Goal: Complete application form

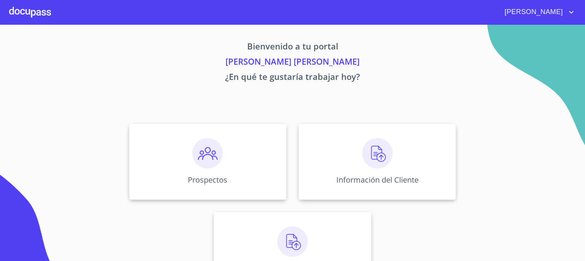
scroll to position [33, 0]
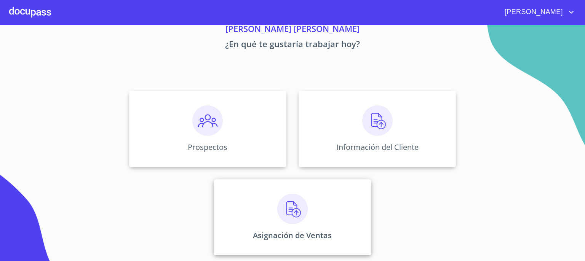
click at [288, 211] on img at bounding box center [292, 209] width 30 height 30
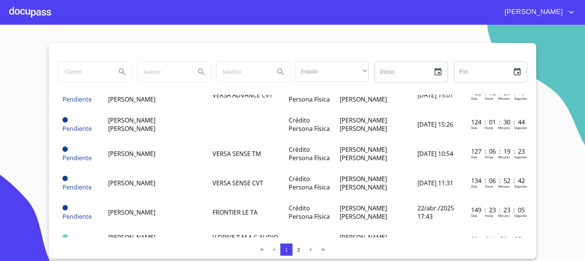
scroll to position [619, 0]
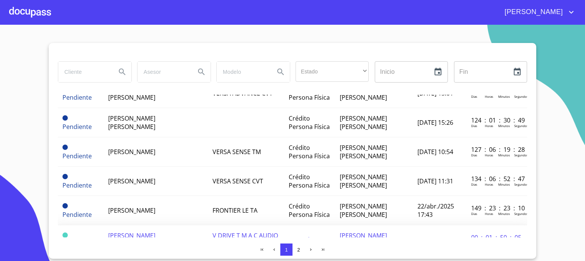
click at [155, 232] on span "[PERSON_NAME] [PERSON_NAME]" at bounding box center [131, 240] width 47 height 17
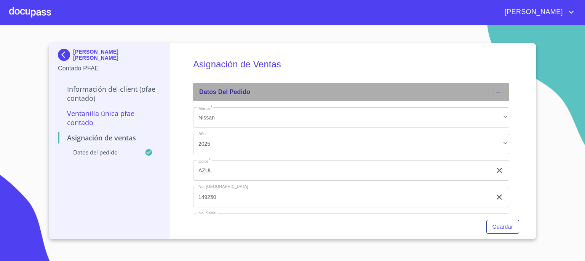
click at [495, 94] on icon at bounding box center [498, 92] width 6 height 6
click at [499, 92] on icon at bounding box center [497, 91] width 3 height 3
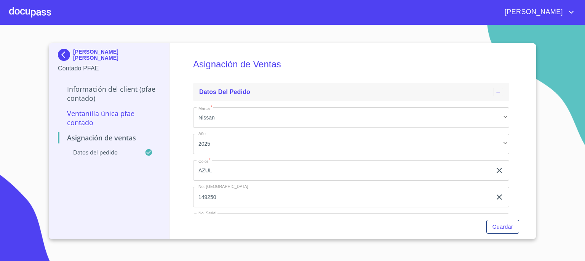
click at [84, 93] on p "Información del Client (PFAE contado)" at bounding box center [109, 94] width 102 height 18
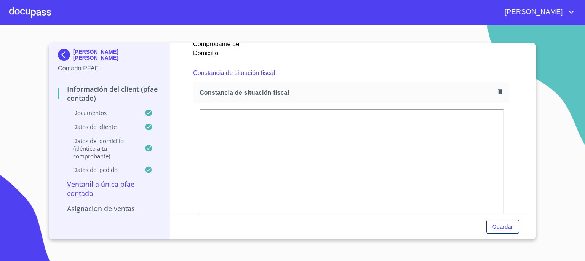
scroll to position [721, 0]
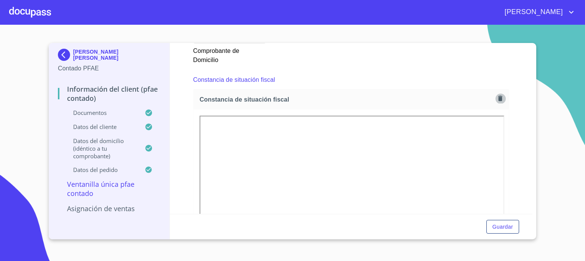
click at [498, 96] on icon "button" at bounding box center [500, 98] width 4 height 5
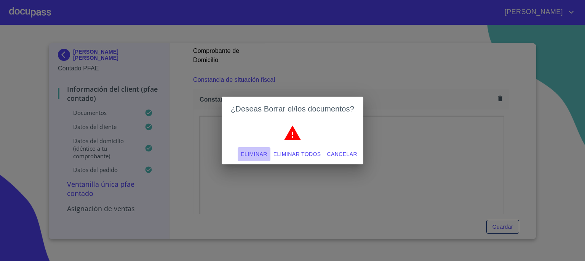
click at [260, 154] on span "Eliminar" at bounding box center [254, 155] width 26 height 10
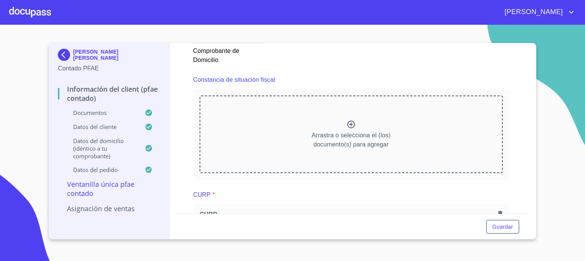
click at [347, 121] on icon at bounding box center [351, 124] width 9 height 9
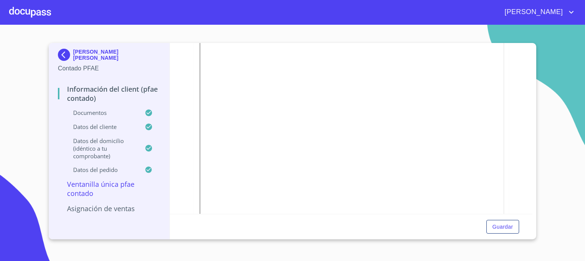
scroll to position [833, 0]
click at [503, 226] on span "Guardar" at bounding box center [503, 228] width 21 height 10
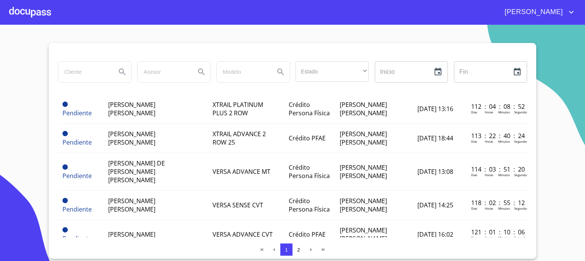
scroll to position [619, 0]
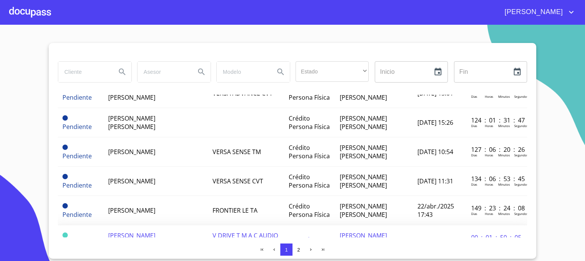
click at [155, 232] on span "[PERSON_NAME] [PERSON_NAME]" at bounding box center [131, 240] width 47 height 17
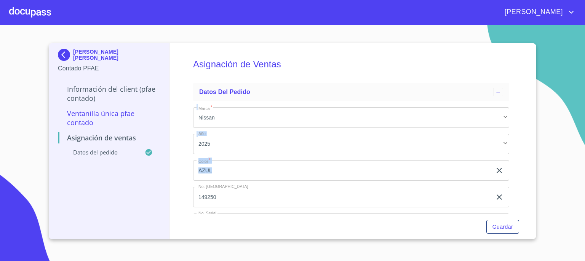
drag, startPoint x: 533, startPoint y: 124, endPoint x: 532, endPoint y: 183, distance: 58.7
click at [532, 183] on div "[PERSON_NAME] [PERSON_NAME] Contado PFAE Información del Client (PFAE contado) …" at bounding box center [293, 141] width 488 height 197
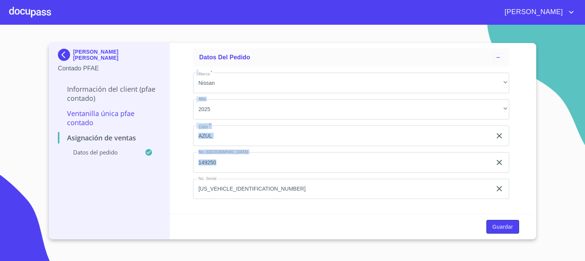
click at [503, 224] on span "Guardar" at bounding box center [503, 228] width 21 height 10
